Goal: Transaction & Acquisition: Purchase product/service

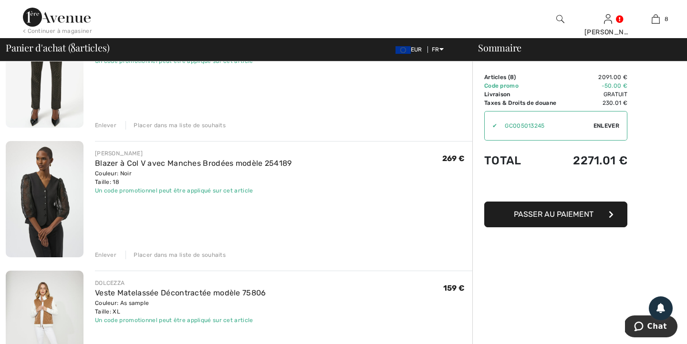
scroll to position [129, 0]
click at [43, 212] on img at bounding box center [45, 198] width 78 height 116
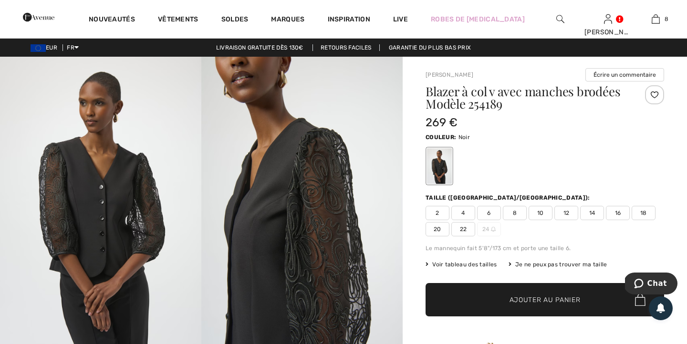
click at [284, 216] on img at bounding box center [301, 208] width 201 height 302
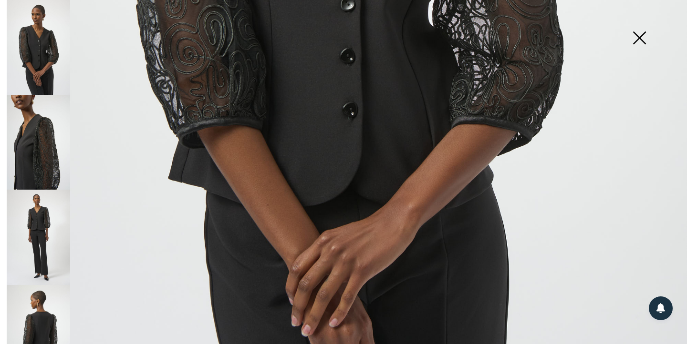
scroll to position [547, 0]
click at [37, 303] on img at bounding box center [38, 332] width 63 height 95
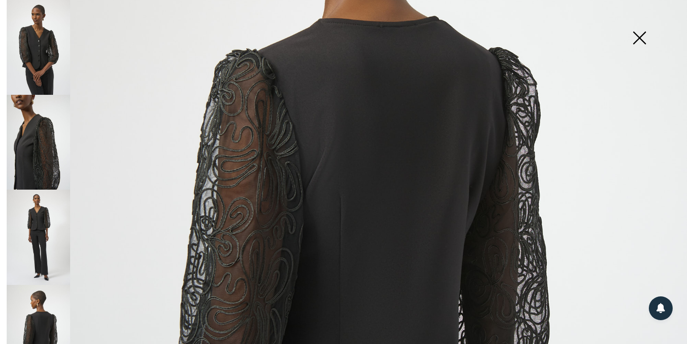
scroll to position [270, 0]
click at [643, 38] on img at bounding box center [639, 38] width 48 height 49
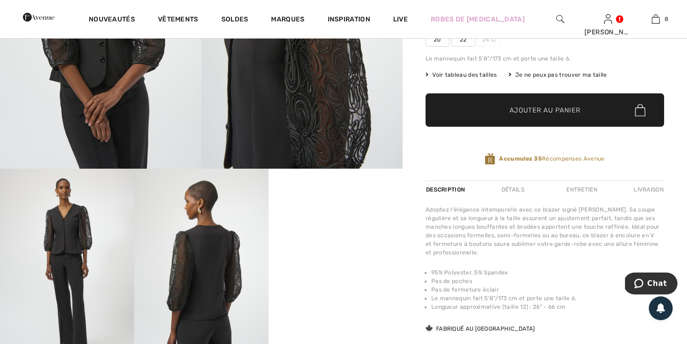
scroll to position [0, 0]
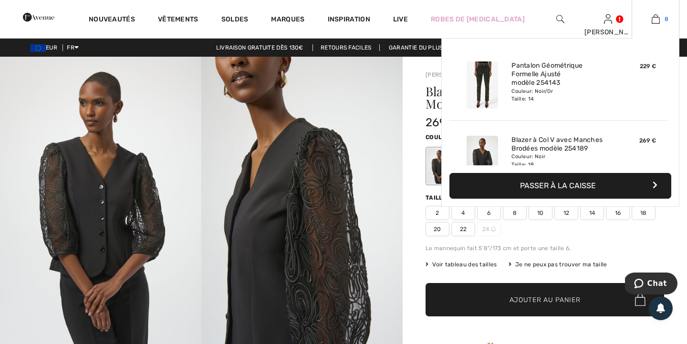
click at [657, 16] on img at bounding box center [655, 18] width 8 height 11
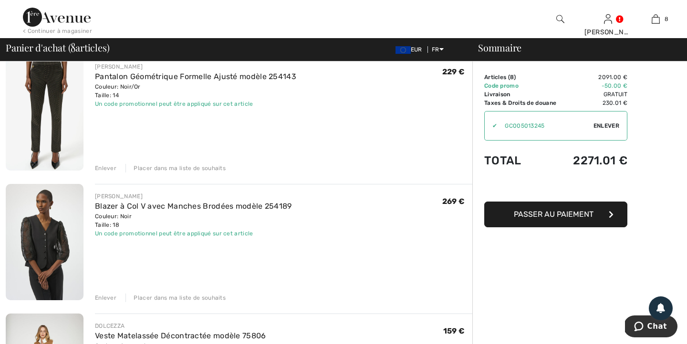
scroll to position [85, 0]
click at [106, 298] on div "Enlever" at bounding box center [105, 298] width 21 height 9
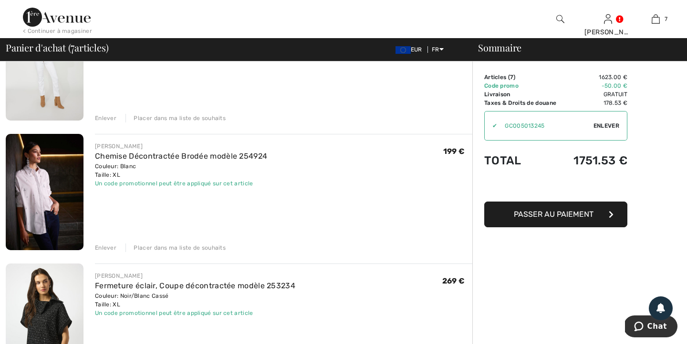
scroll to position [246, 0]
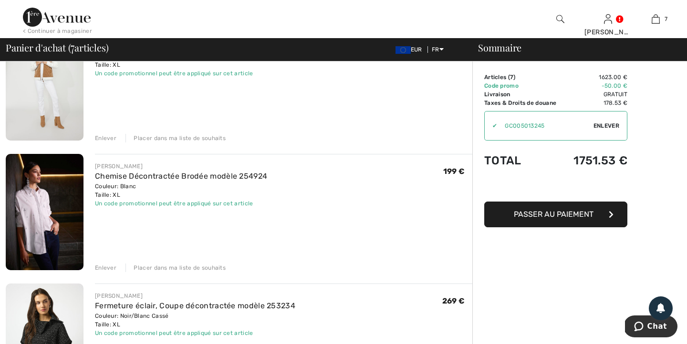
click at [58, 232] on img at bounding box center [45, 212] width 78 height 116
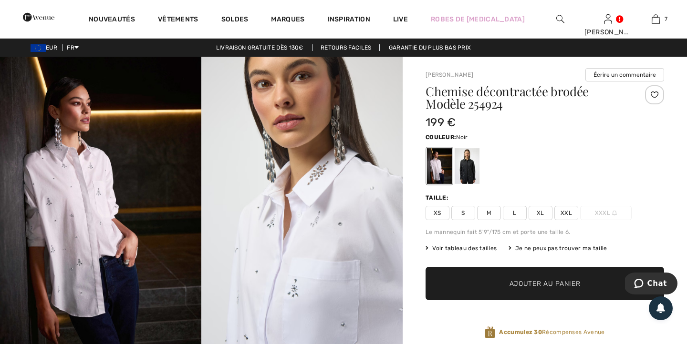
click at [467, 171] on div at bounding box center [466, 166] width 25 height 36
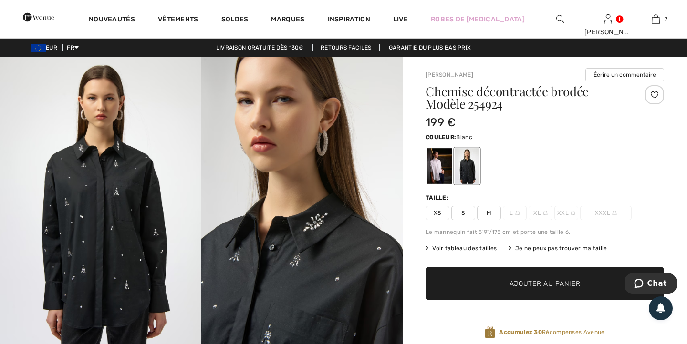
click at [434, 177] on div at bounding box center [439, 166] width 25 height 36
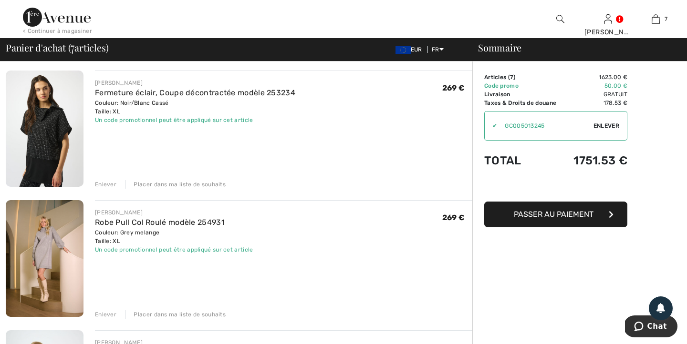
scroll to position [462, 0]
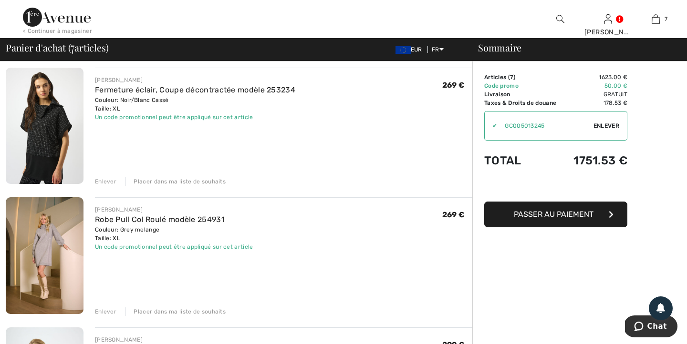
click at [42, 133] on img at bounding box center [45, 126] width 78 height 116
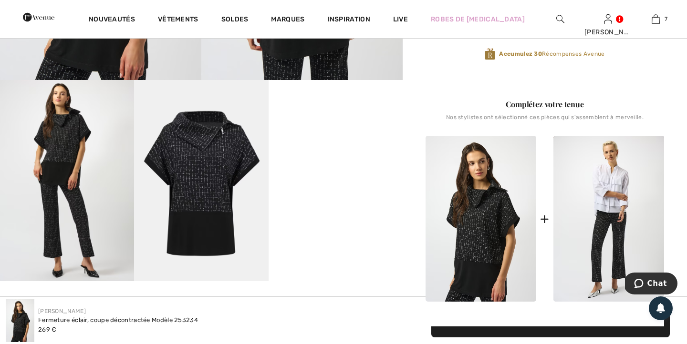
scroll to position [279, 0]
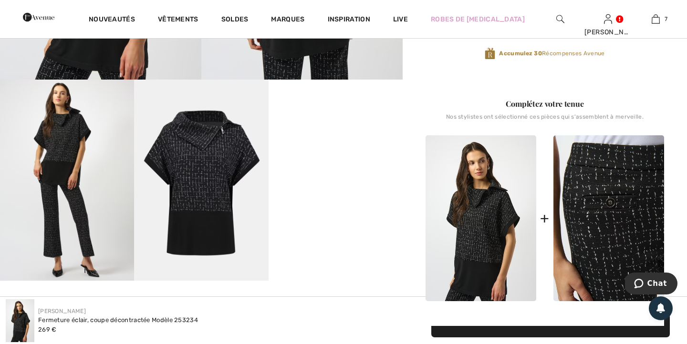
click at [599, 231] on img at bounding box center [608, 218] width 111 height 166
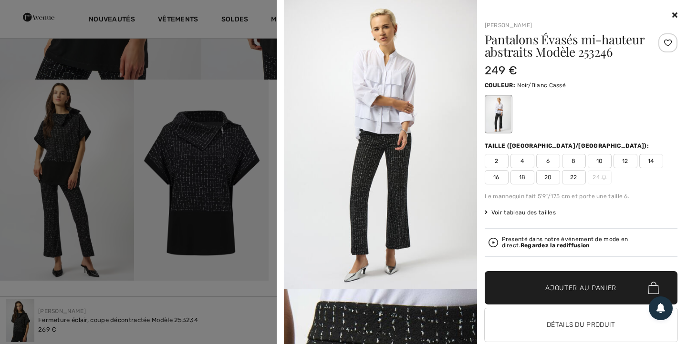
click at [652, 162] on span "14" at bounding box center [651, 161] width 24 height 14
click at [576, 287] on span "Ajouter au panier" at bounding box center [580, 288] width 71 height 10
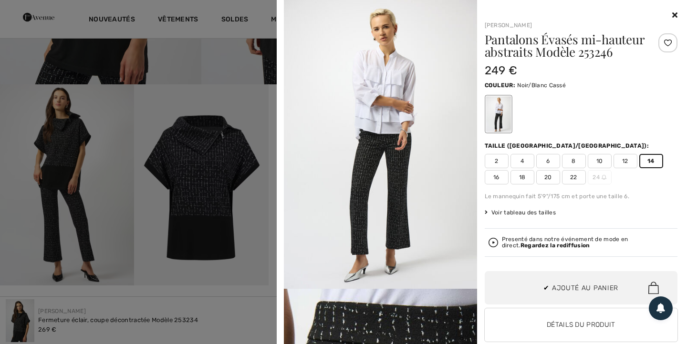
scroll to position [0, 0]
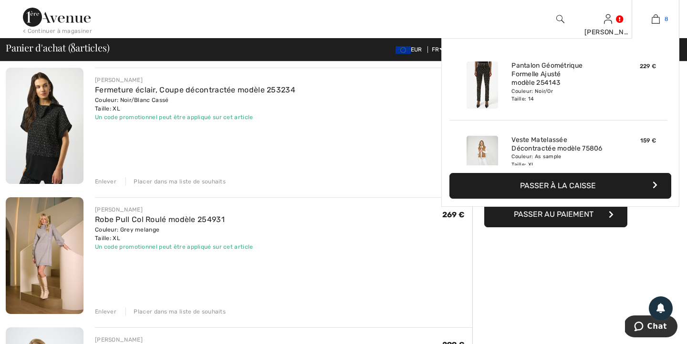
click at [652, 21] on img at bounding box center [655, 18] width 8 height 11
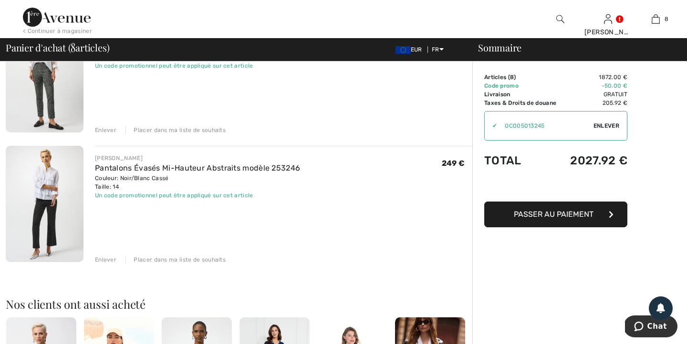
scroll to position [904, 0]
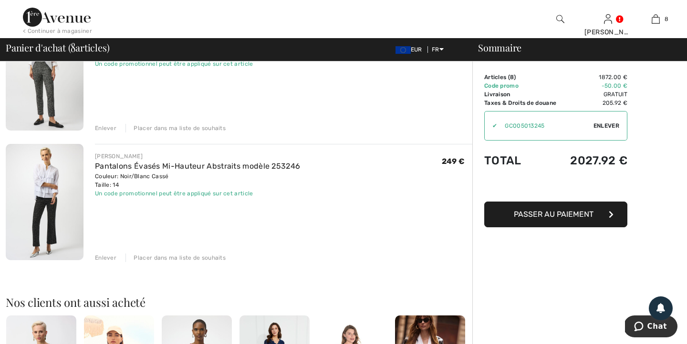
click at [107, 257] on div "Enlever" at bounding box center [105, 258] width 21 height 9
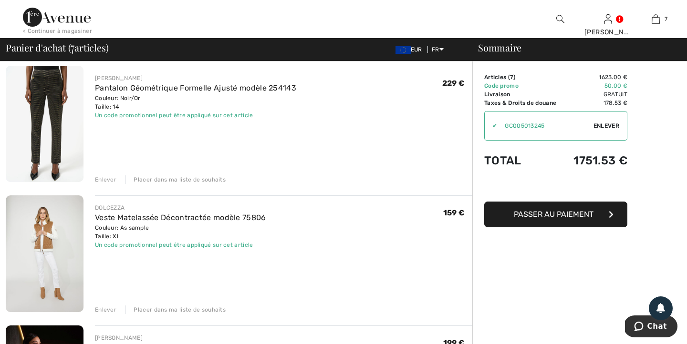
scroll to position [0, 0]
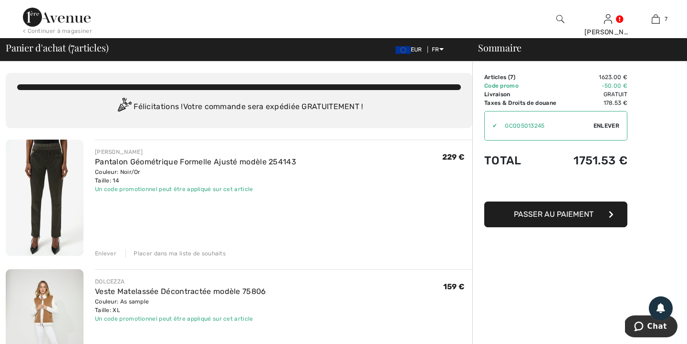
click at [73, 30] on div "< Continuer à magasiner" at bounding box center [57, 31] width 69 height 9
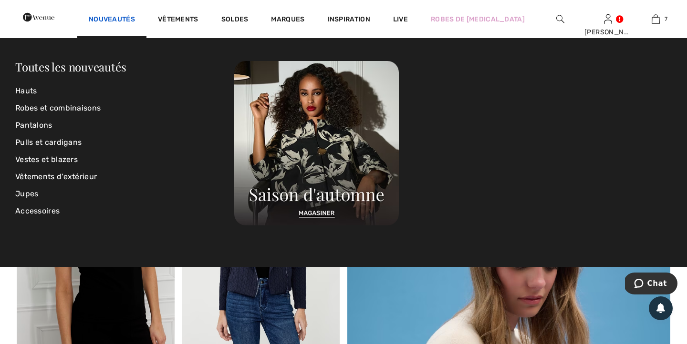
click at [135, 22] on link "Nouveautés" at bounding box center [112, 20] width 46 height 10
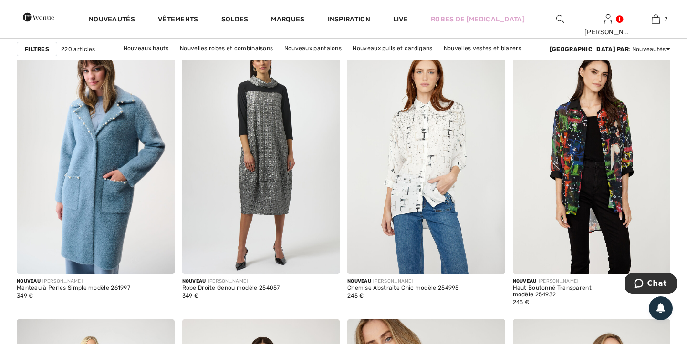
scroll to position [1353, 0]
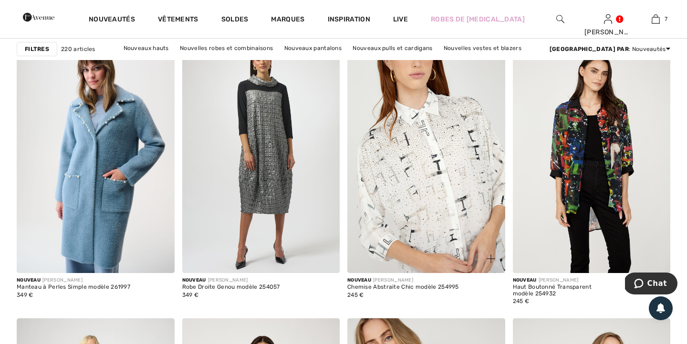
click at [426, 185] on img at bounding box center [426, 155] width 158 height 236
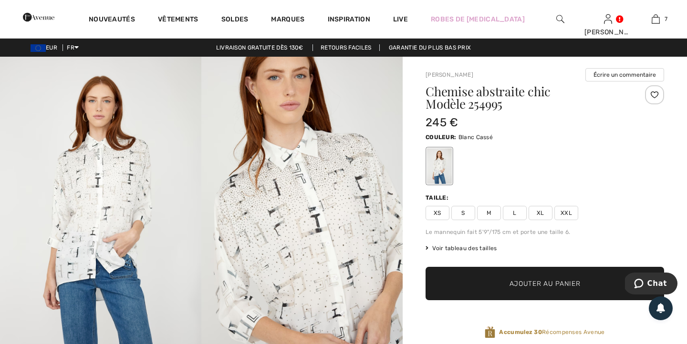
click at [331, 202] on img at bounding box center [301, 208] width 201 height 302
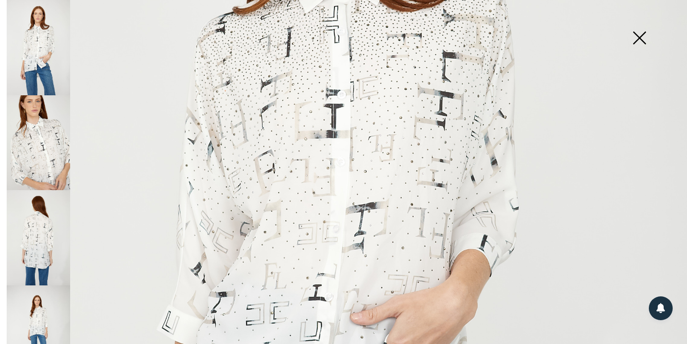
scroll to position [310, 0]
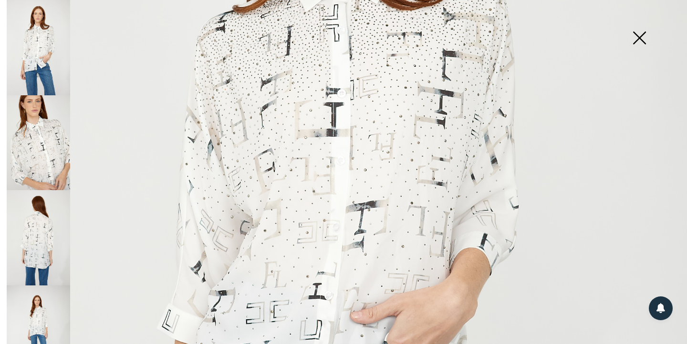
click at [43, 246] on img at bounding box center [38, 237] width 63 height 95
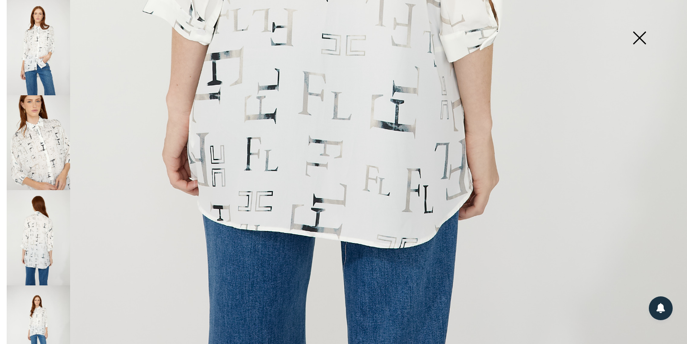
scroll to position [586, 0]
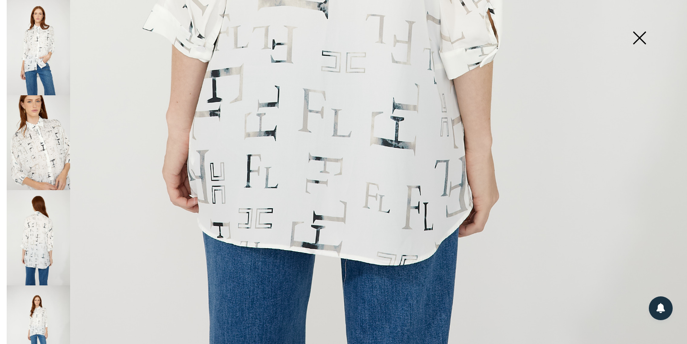
click at [634, 35] on img at bounding box center [639, 38] width 48 height 49
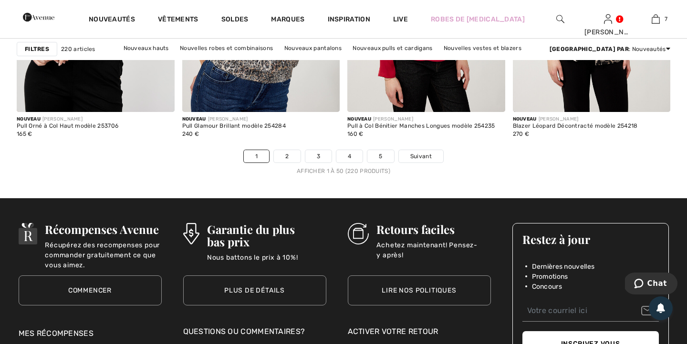
scroll to position [4267, 0]
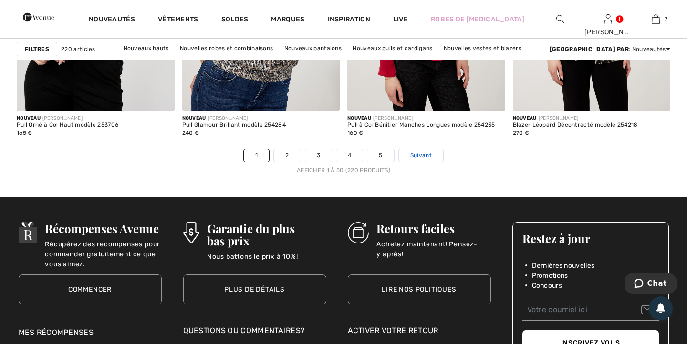
click at [414, 154] on span "Suivant" at bounding box center [420, 155] width 21 height 9
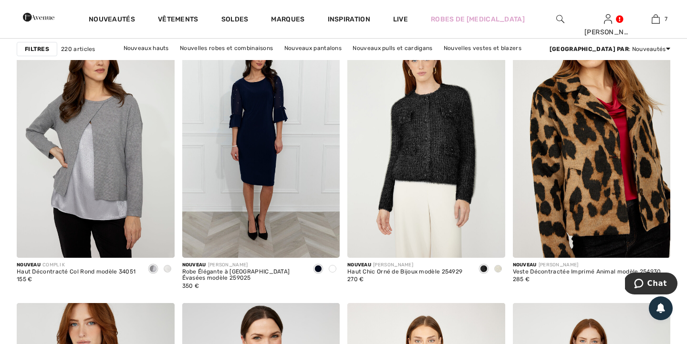
scroll to position [1644, 0]
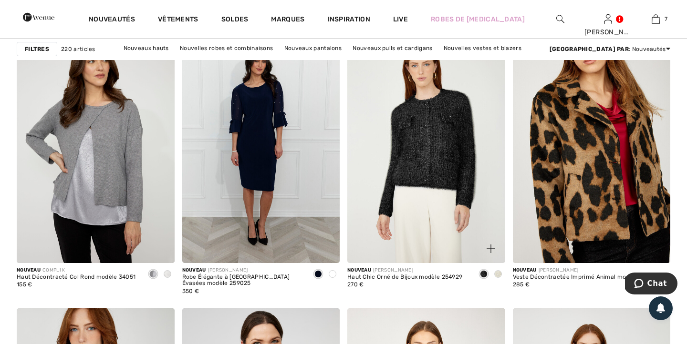
click at [496, 274] on span at bounding box center [498, 274] width 8 height 8
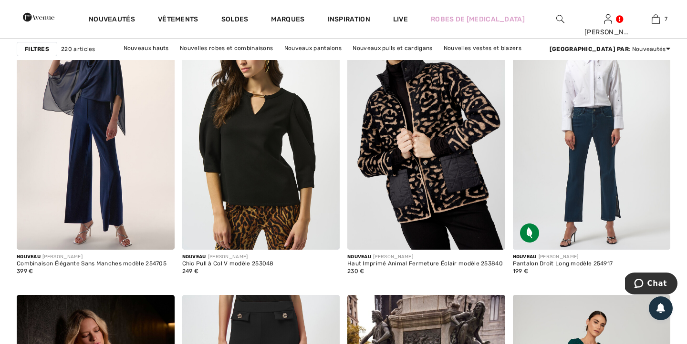
scroll to position [2894, 0]
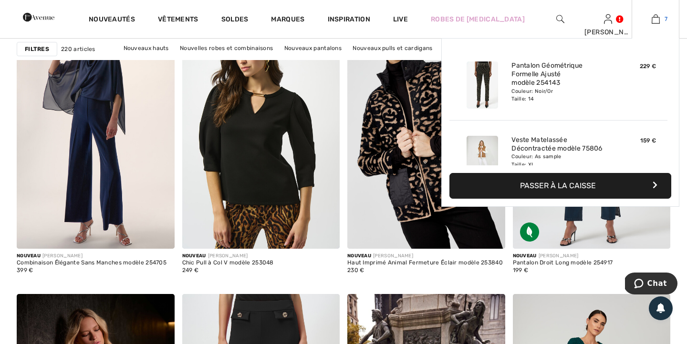
click at [658, 20] on img at bounding box center [655, 18] width 8 height 11
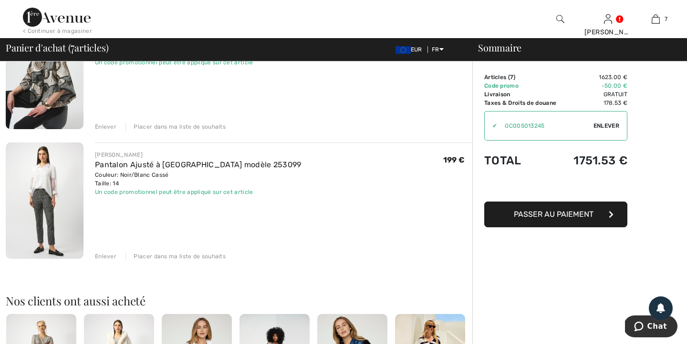
scroll to position [777, 0]
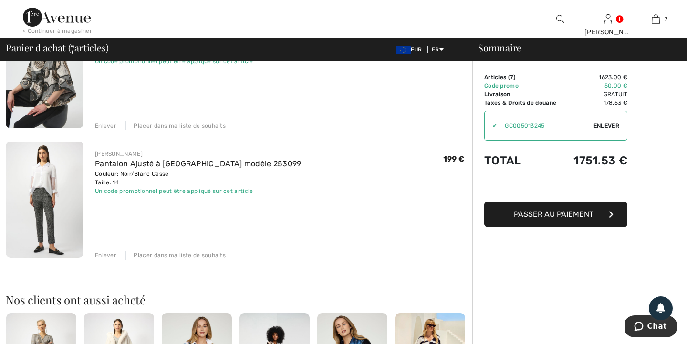
click at [560, 21] on img at bounding box center [560, 18] width 8 height 11
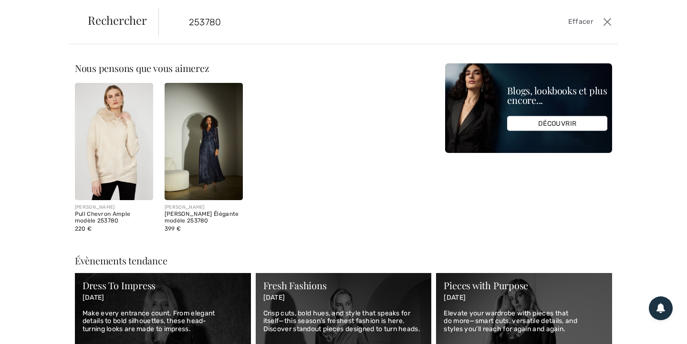
type input "253780"
click at [144, 149] on img at bounding box center [114, 141] width 78 height 117
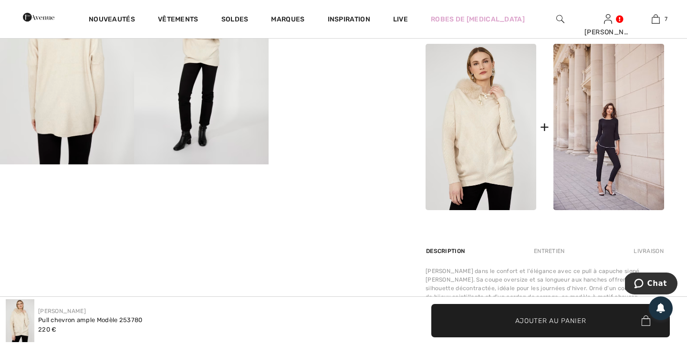
scroll to position [397, 0]
